Goal: Transaction & Acquisition: Purchase product/service

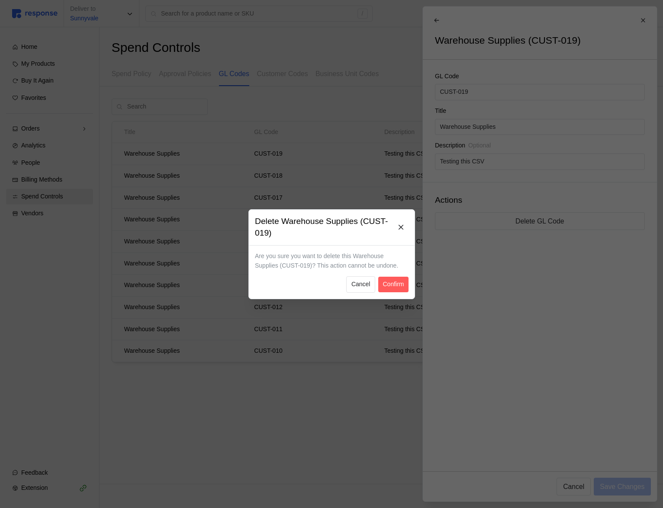
click at [200, 136] on div at bounding box center [331, 254] width 663 height 508
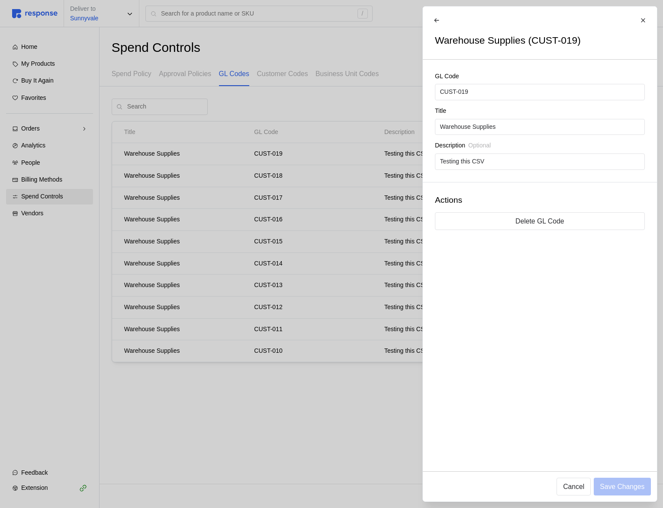
click at [292, 151] on div at bounding box center [331, 254] width 663 height 508
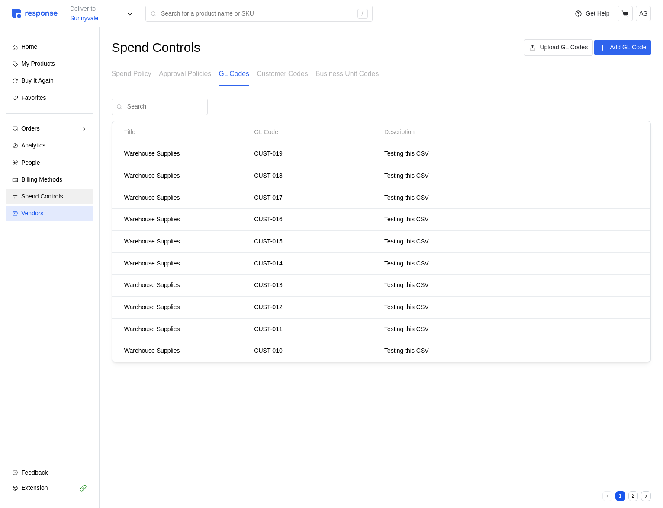
click at [66, 212] on div "Vendors" at bounding box center [54, 214] width 66 height 10
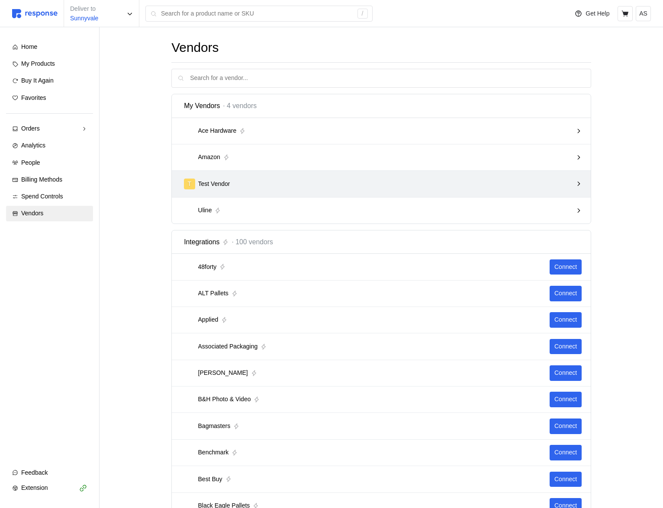
click at [266, 175] on div "T Test Vendor" at bounding box center [381, 184] width 419 height 26
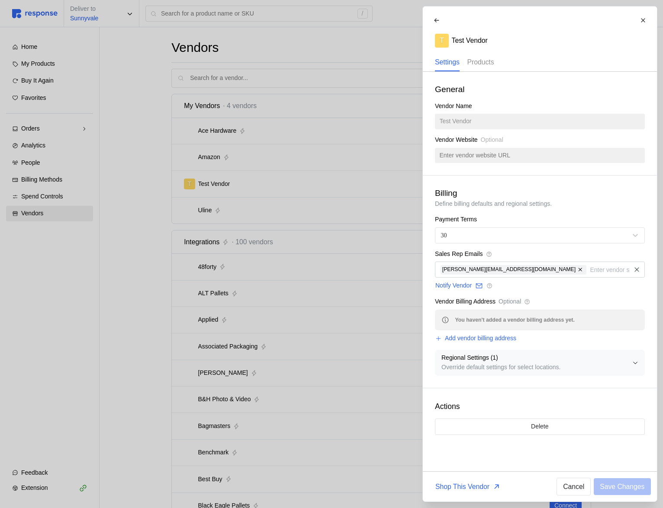
click at [488, 61] on p "Products" at bounding box center [480, 62] width 27 height 11
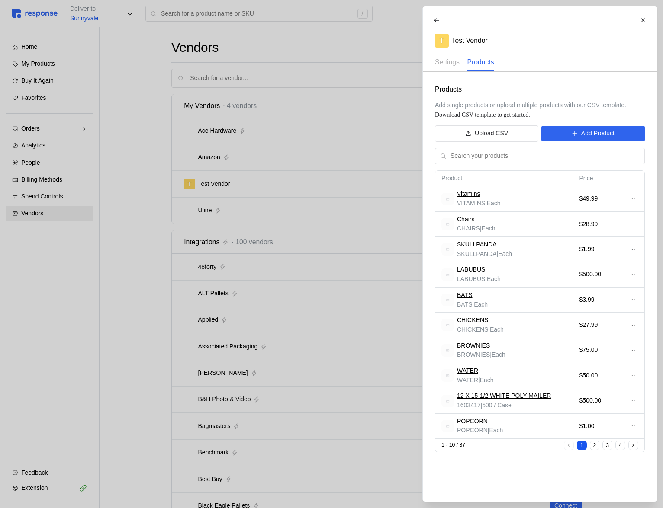
click at [638, 374] on td at bounding box center [631, 375] width 23 height 25
click at [635, 376] on icon at bounding box center [632, 376] width 6 height 6
click at [610, 389] on p "Edit" at bounding box center [603, 394] width 55 height 10
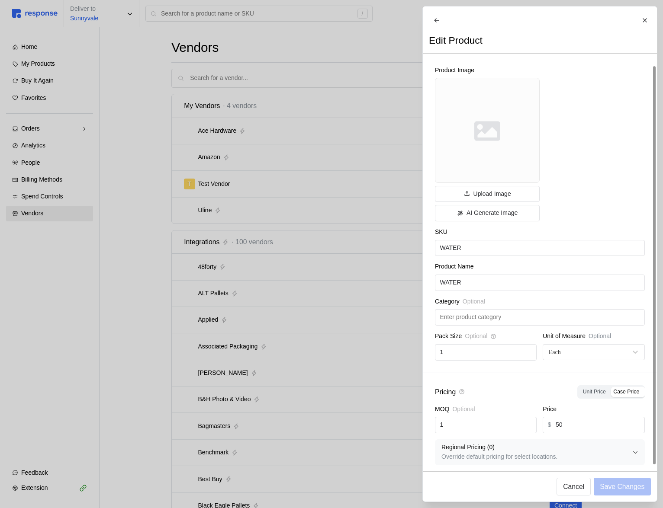
scroll to position [12, 0]
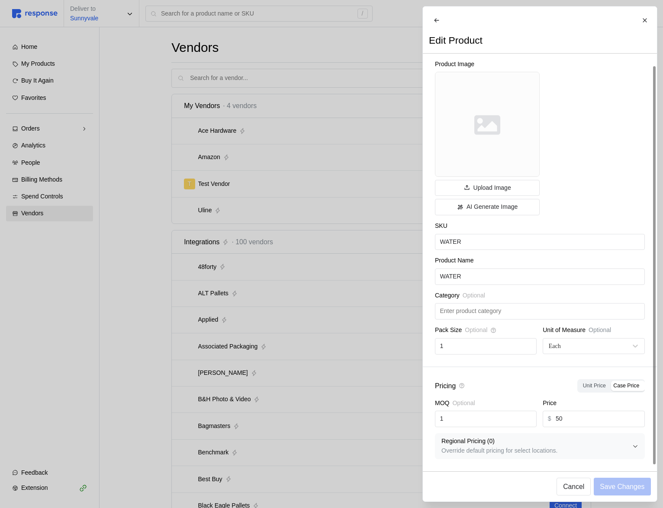
click at [557, 444] on p "Regional Pricing ( 0 )" at bounding box center [536, 442] width 191 height 10
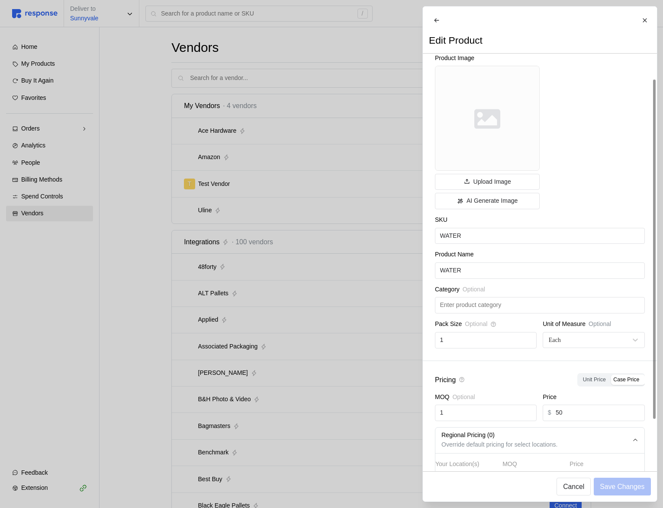
scroll to position [85, 0]
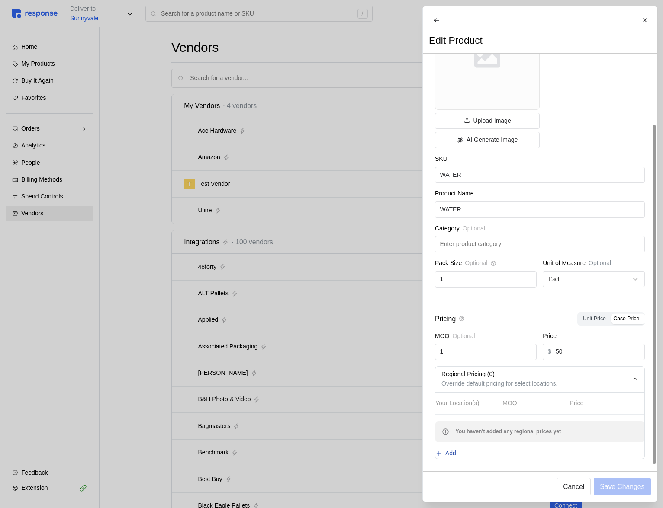
click at [456, 449] on p "Add" at bounding box center [450, 454] width 11 height 10
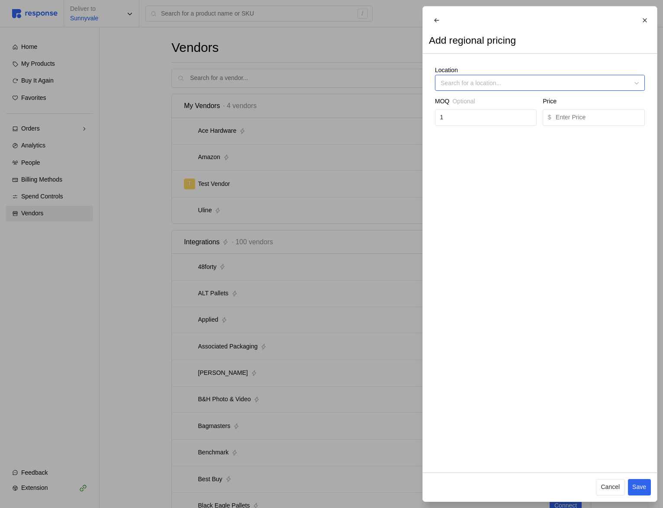
click at [502, 87] on input "Location" at bounding box center [540, 83] width 210 height 16
click at [474, 109] on div "Cupertino" at bounding box center [540, 111] width 206 height 16
type input "Cupertino"
click at [584, 118] on input "text" at bounding box center [597, 118] width 84 height 16
type input "25"
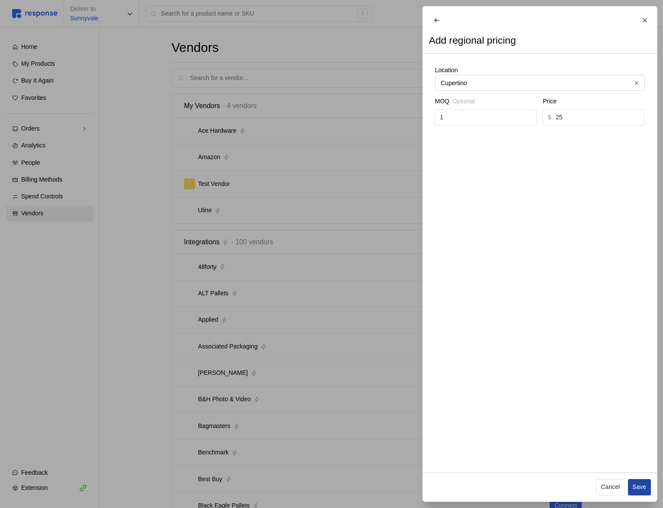
click at [644, 485] on p "Save" at bounding box center [639, 488] width 14 height 10
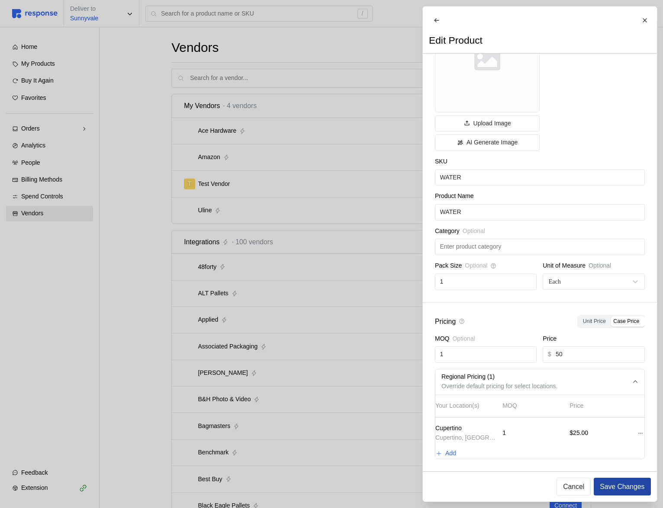
click at [639, 485] on p "Save Changes" at bounding box center [622, 486] width 45 height 11
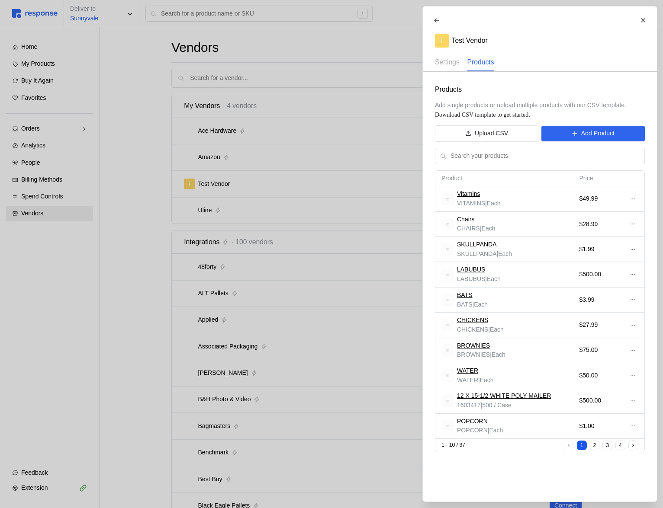
click at [327, 298] on div at bounding box center [331, 254] width 663 height 508
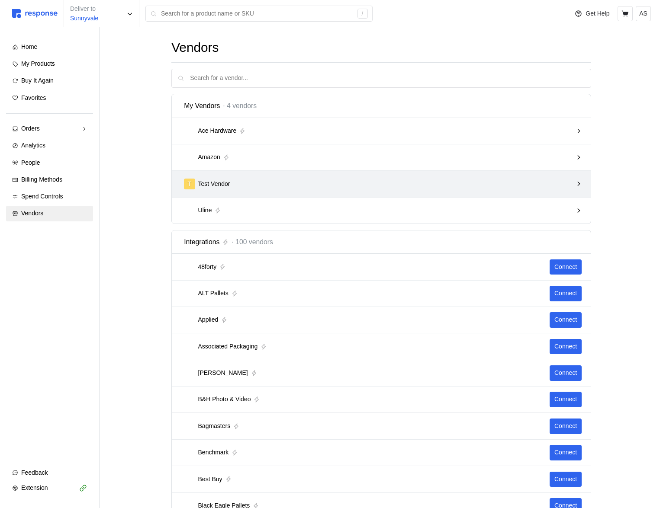
click at [466, 183] on div "T Test Vendor" at bounding box center [378, 184] width 388 height 11
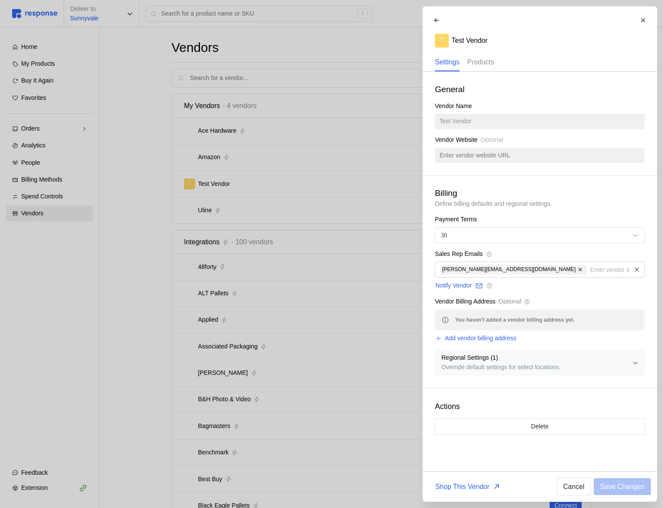
click at [486, 63] on p "Products" at bounding box center [480, 62] width 27 height 11
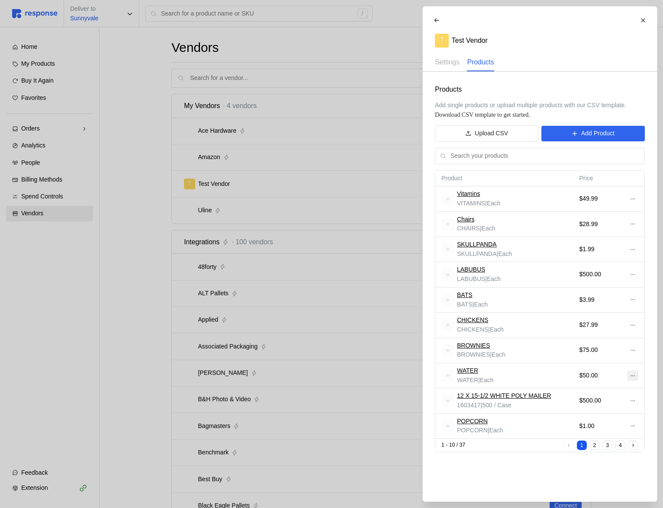
click at [632, 376] on icon at bounding box center [632, 376] width 6 height 6
click at [599, 391] on p "Edit" at bounding box center [603, 394] width 55 height 10
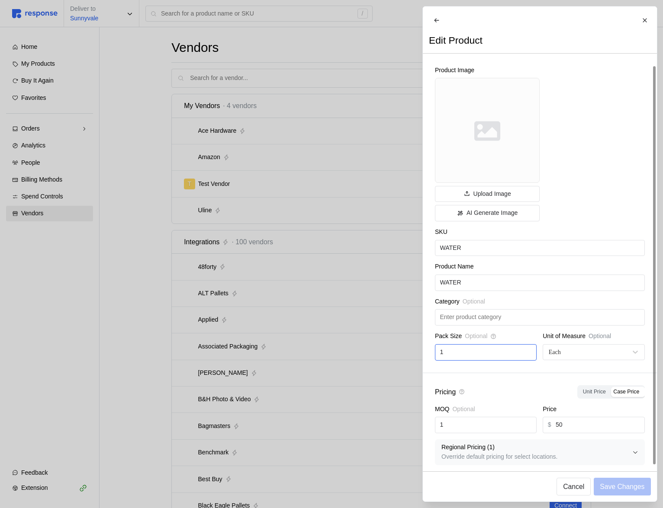
scroll to position [12, 0]
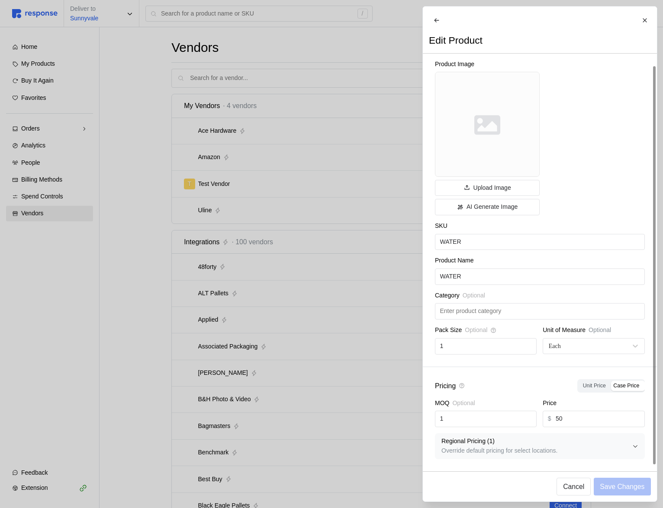
click at [595, 453] on p "Override default pricing for select locations." at bounding box center [536, 451] width 191 height 10
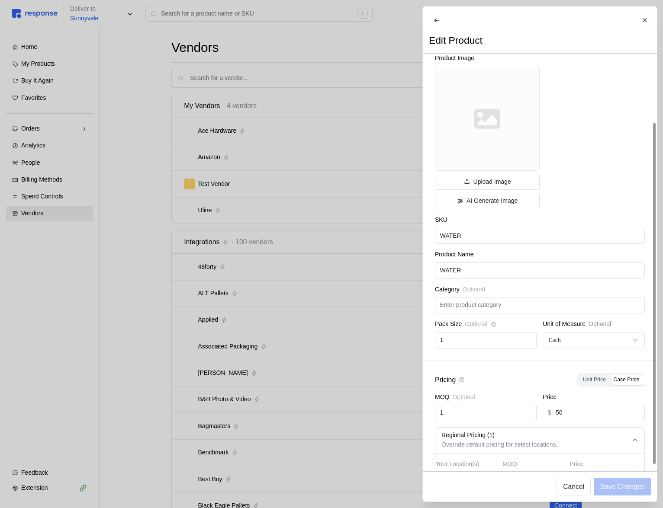
scroll to position [83, 0]
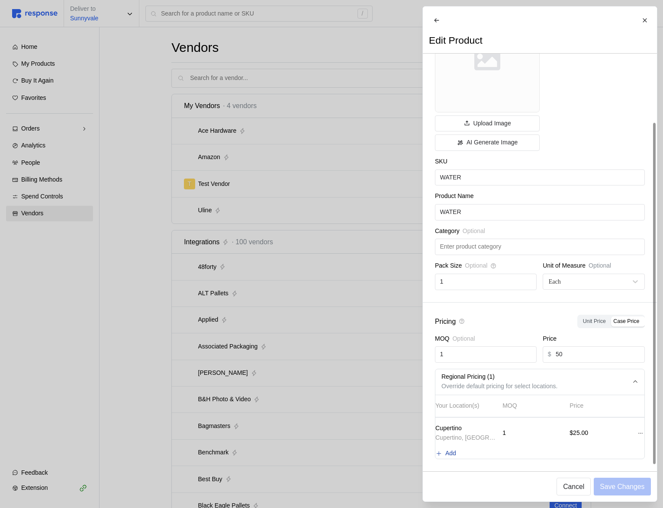
click at [456, 449] on p "Add" at bounding box center [450, 454] width 11 height 10
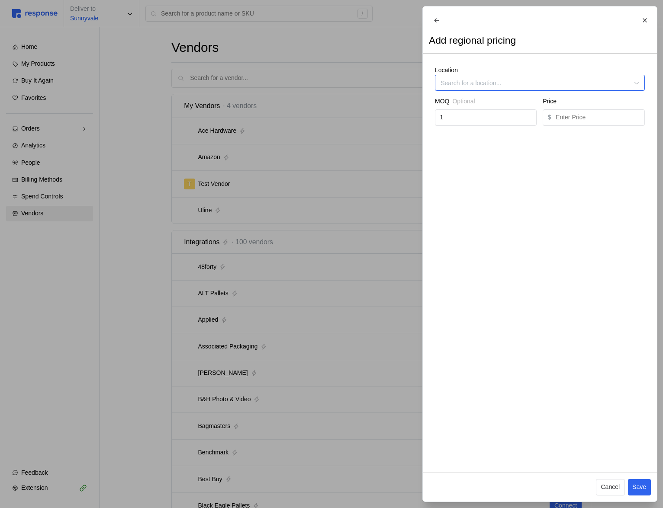
click at [514, 89] on input "Location" at bounding box center [540, 83] width 210 height 16
click at [480, 112] on div "[GEOGRAPHIC_DATA]" at bounding box center [540, 111] width 206 height 16
type input "[GEOGRAPHIC_DATA]"
click at [584, 120] on input "text" at bounding box center [597, 118] width 84 height 16
type input "29"
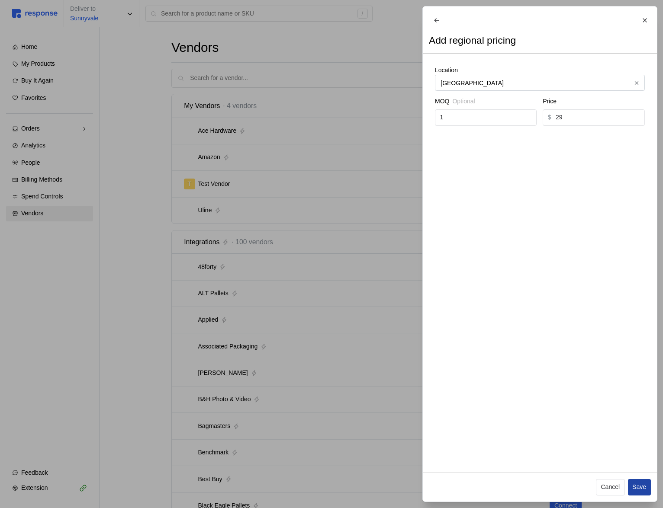
click at [633, 484] on p "Save" at bounding box center [639, 488] width 14 height 10
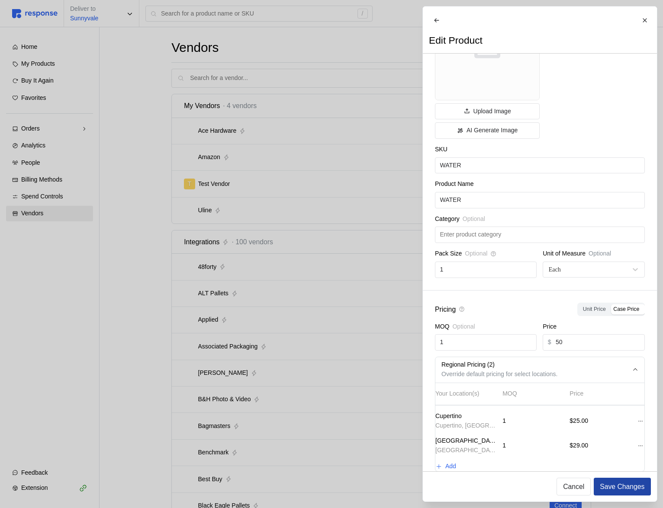
click at [624, 490] on p "Save Changes" at bounding box center [622, 486] width 45 height 11
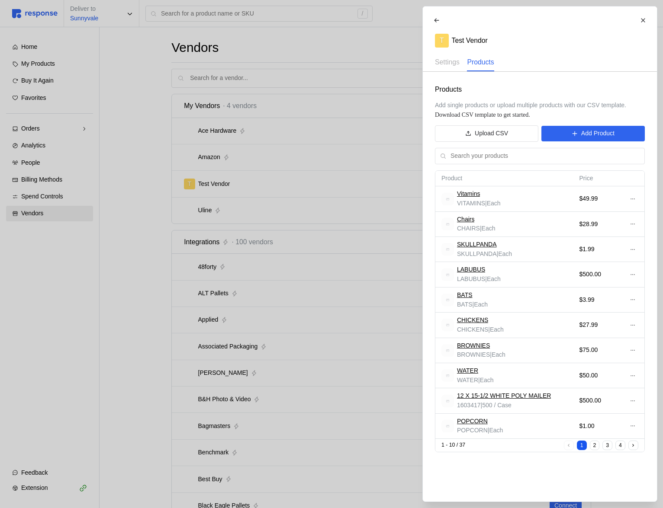
click at [306, 223] on div at bounding box center [331, 254] width 663 height 508
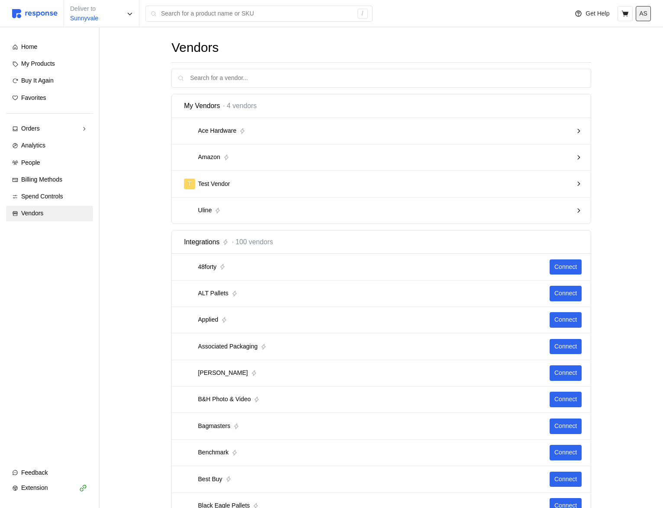
click at [644, 13] on p "AS" at bounding box center [643, 14] width 8 height 10
click at [491, 49] on h1 "Vendors" at bounding box center [381, 47] width 420 height 17
click at [44, 82] on span "Buy It Again" at bounding box center [37, 80] width 32 height 7
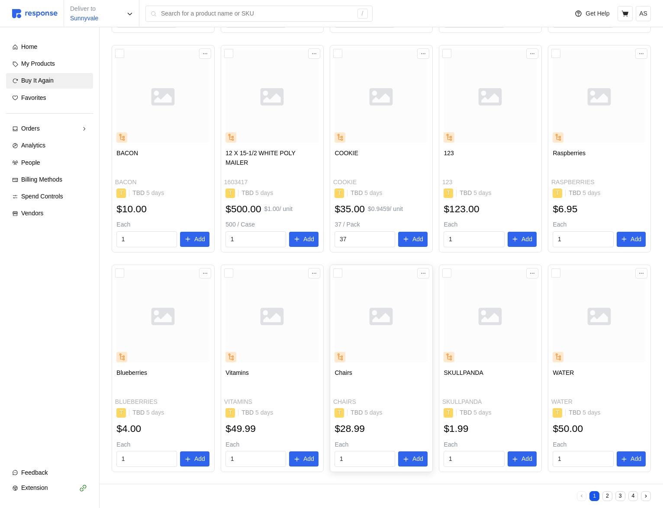
scroll to position [273, 0]
click at [632, 453] on button "Add" at bounding box center [630, 459] width 29 height 16
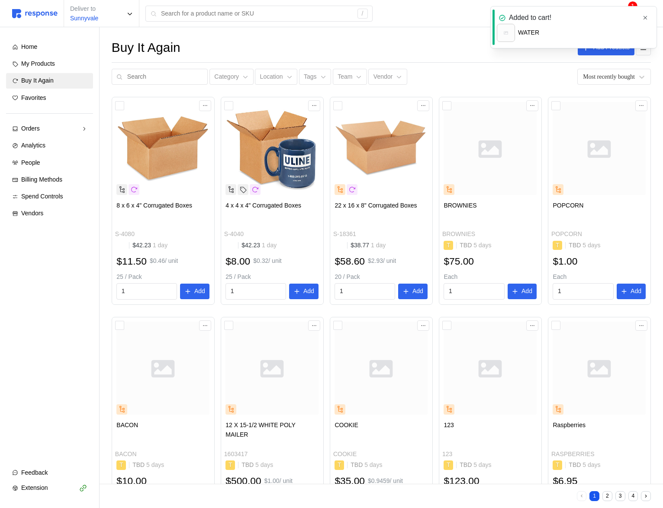
click at [642, 19] on icon "button" at bounding box center [645, 18] width 6 height 6
click at [624, 13] on icon at bounding box center [624, 13] width 7 height 6
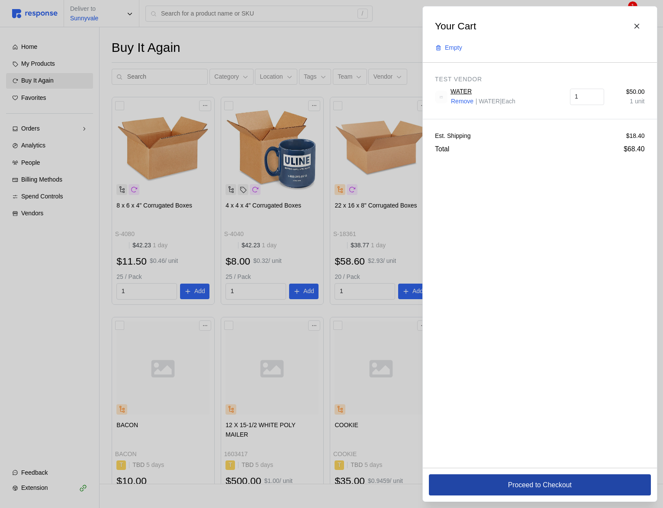
click at [528, 486] on p "Proceed to Checkout" at bounding box center [539, 485] width 64 height 11
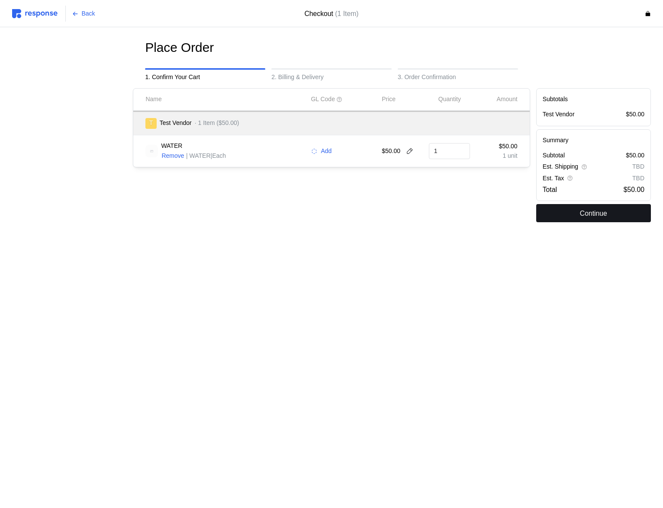
click at [565, 215] on button "Continue" at bounding box center [593, 213] width 115 height 18
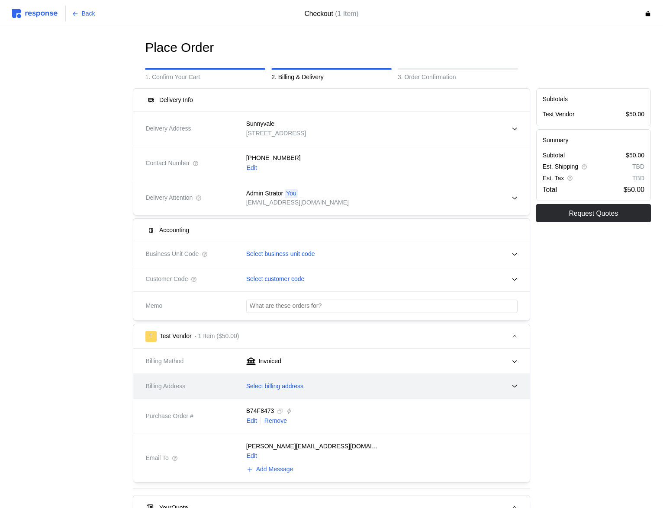
click at [279, 384] on p "Select billing address" at bounding box center [274, 387] width 57 height 10
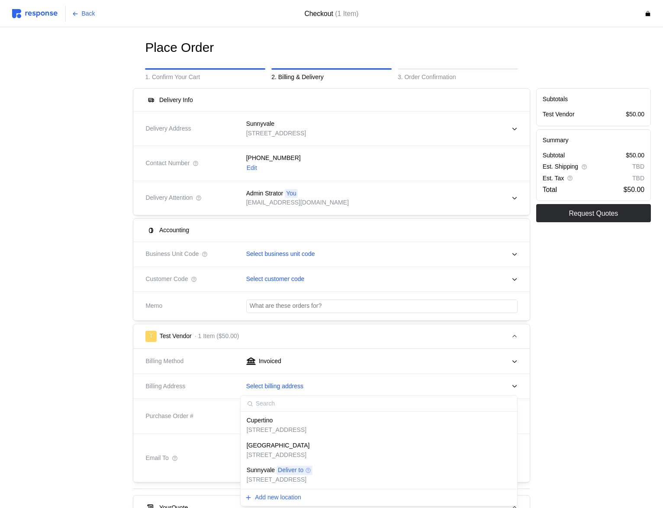
click at [267, 421] on p "Cupertino" at bounding box center [260, 421] width 26 height 10
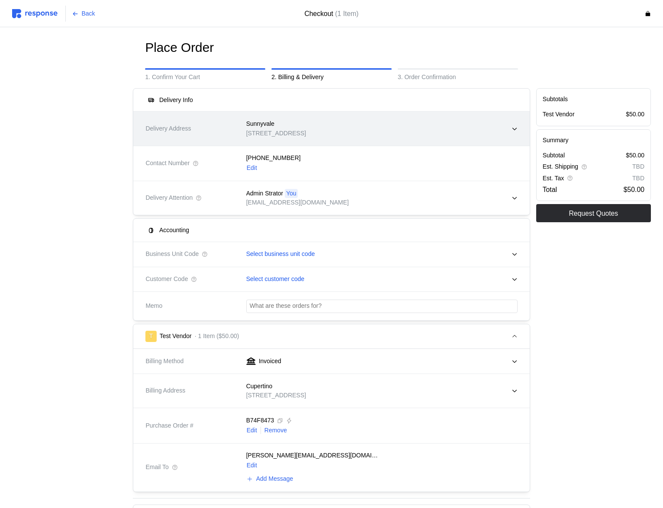
click at [306, 133] on p "[STREET_ADDRESS]" at bounding box center [276, 134] width 60 height 10
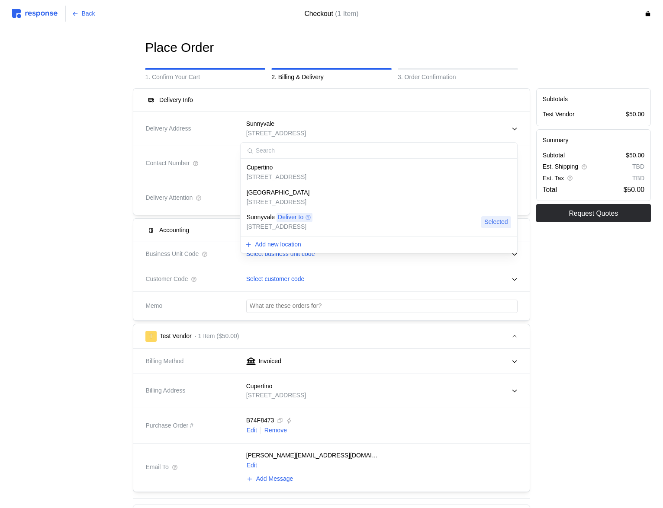
click at [298, 171] on div "Cupertino" at bounding box center [277, 168] width 60 height 10
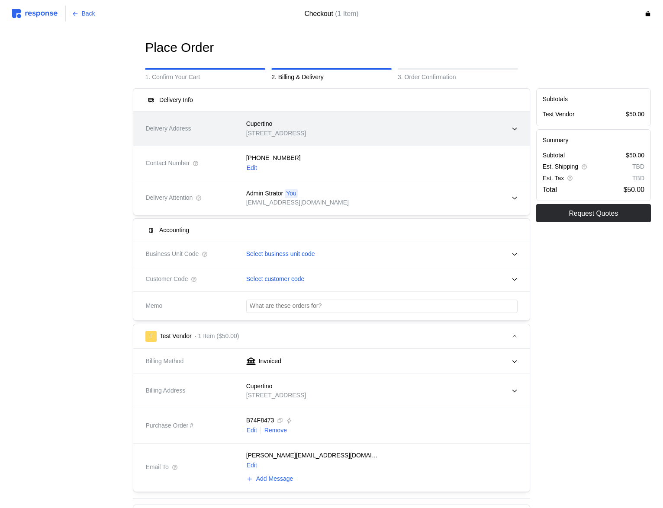
click at [292, 124] on div "Cupertino" at bounding box center [276, 124] width 60 height 10
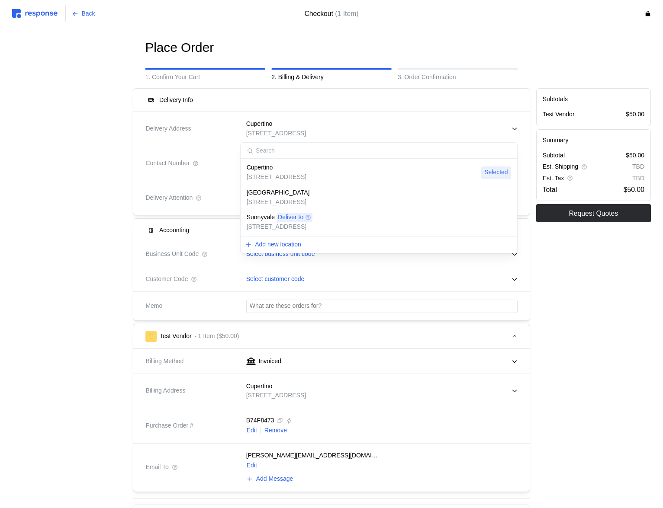
click at [289, 213] on p "Deliver to" at bounding box center [291, 218] width 26 height 10
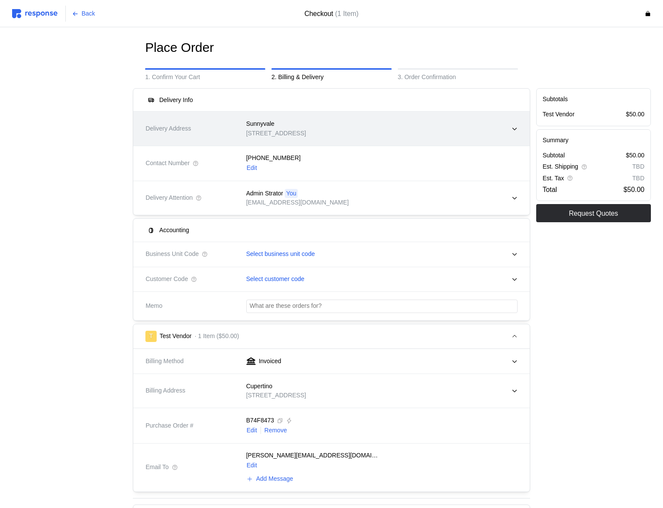
click at [314, 138] on div "Sunnyvale [STREET_ADDRESS]" at bounding box center [378, 128] width 277 height 31
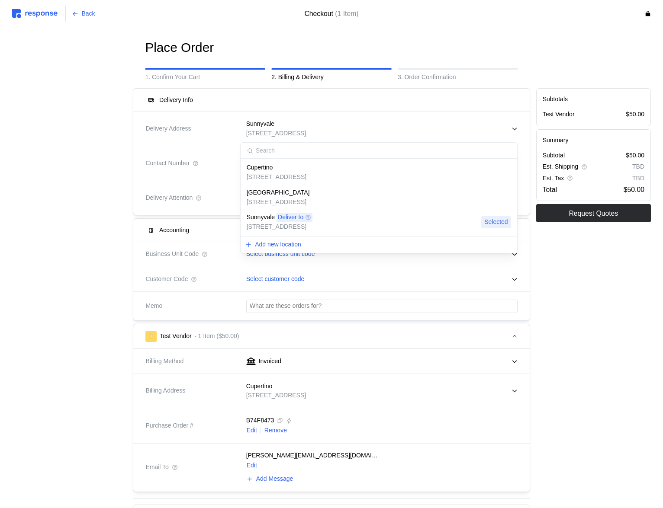
click at [282, 177] on p "[STREET_ADDRESS]" at bounding box center [277, 178] width 60 height 10
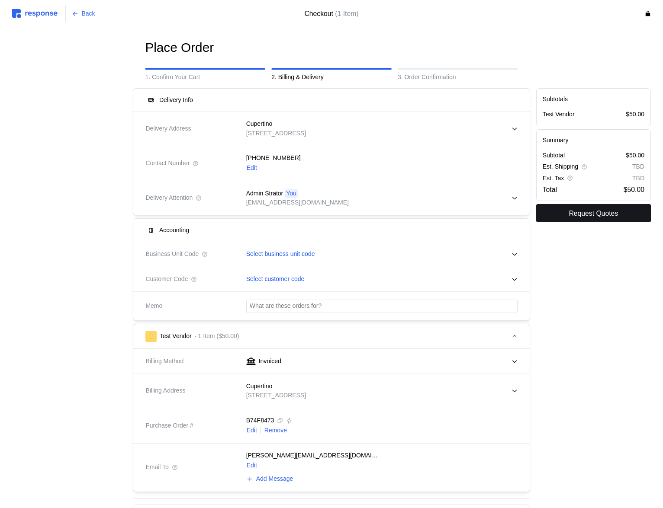
click at [598, 216] on p "Request Quotes" at bounding box center [592, 213] width 49 height 11
